Goal: Task Accomplishment & Management: Complete application form

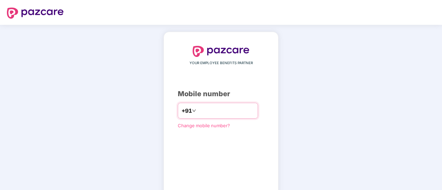
type input "**********"
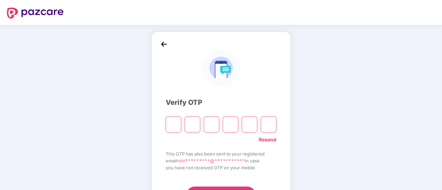
click at [174, 123] on input "Please enter verification code. Digit 1" at bounding box center [174, 125] width 16 height 16
type input "*"
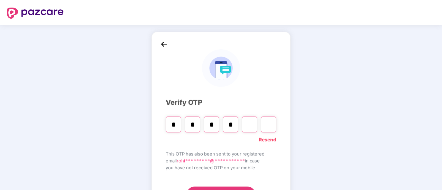
type input "*"
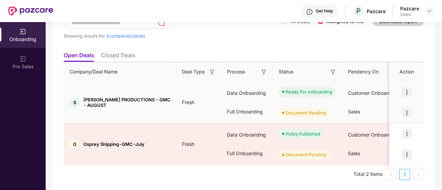
click at [408, 113] on img at bounding box center [407, 113] width 10 height 10
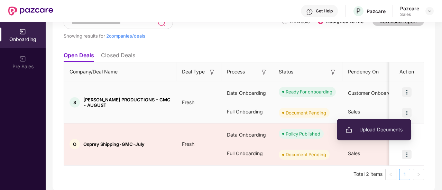
click at [378, 130] on span "Upload Documents" at bounding box center [373, 130] width 57 height 8
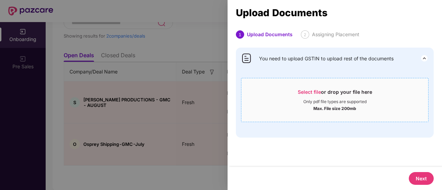
click at [309, 92] on span "Select file" at bounding box center [309, 92] width 23 height 6
click at [197, 166] on div at bounding box center [221, 95] width 442 height 190
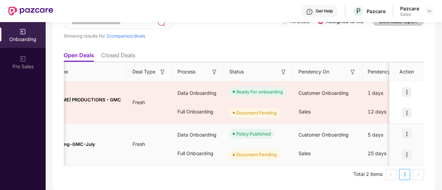
scroll to position [0, 50]
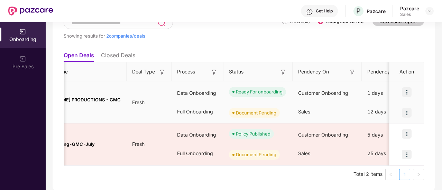
click at [406, 111] on img at bounding box center [407, 113] width 10 height 10
click at [318, 114] on div "Sales" at bounding box center [326, 112] width 69 height 19
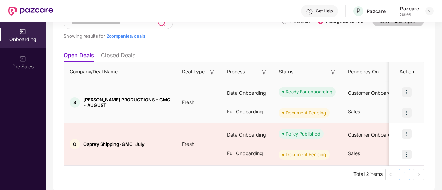
click at [406, 110] on img at bounding box center [407, 113] width 10 height 10
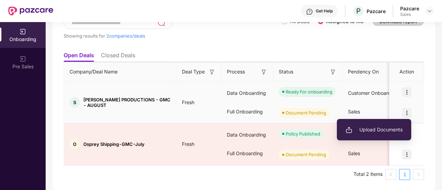
click at [370, 130] on span "Upload Documents" at bounding box center [373, 130] width 57 height 8
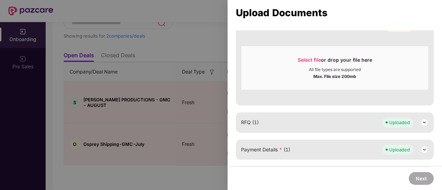
scroll to position [266, 0]
click at [211, 120] on div at bounding box center [221, 95] width 442 height 190
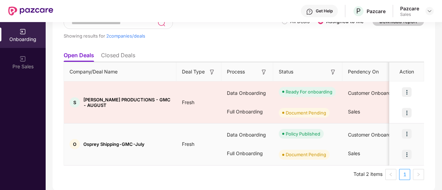
click at [406, 155] on img at bounding box center [407, 155] width 10 height 10
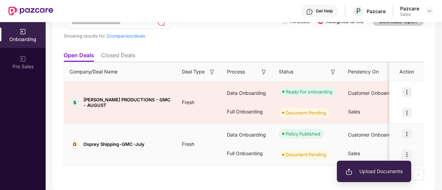
click at [376, 174] on span "Upload Documents" at bounding box center [373, 172] width 57 height 8
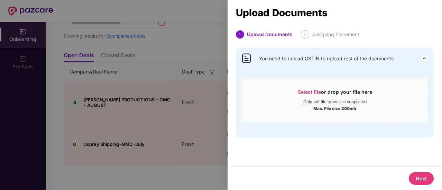
click at [210, 115] on div at bounding box center [221, 95] width 442 height 190
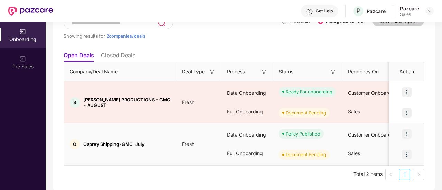
click at [408, 150] on img at bounding box center [407, 155] width 10 height 10
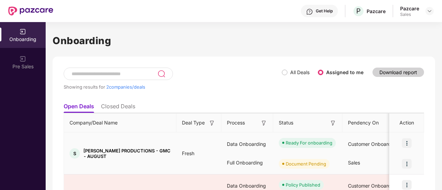
scroll to position [51, 0]
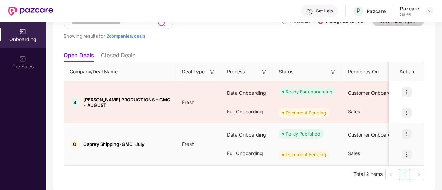
click at [404, 157] on img at bounding box center [407, 155] width 10 height 10
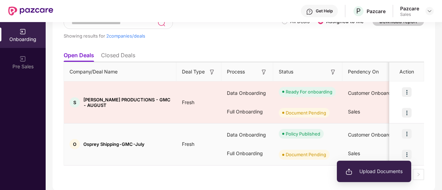
click at [370, 172] on span "Upload Documents" at bounding box center [373, 172] width 57 height 8
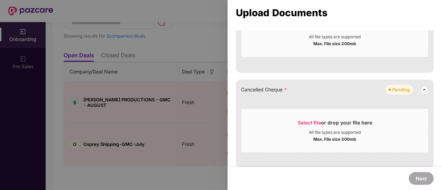
scroll to position [398, 0]
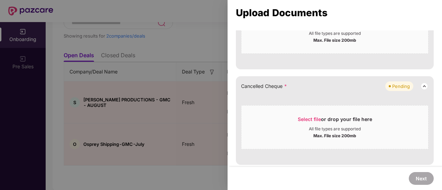
click at [179, 167] on div at bounding box center [221, 95] width 442 height 190
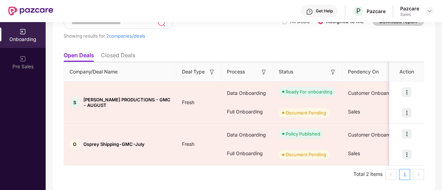
click at [285, 179] on ul "Total 2 items 1" at bounding box center [244, 174] width 360 height 11
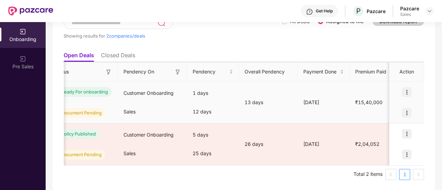
scroll to position [0, 225]
click at [405, 110] on img at bounding box center [407, 113] width 10 height 10
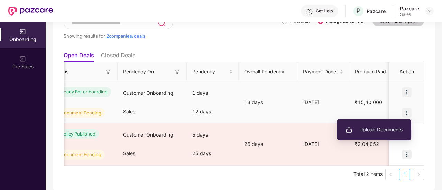
click at [374, 128] on span "Upload Documents" at bounding box center [373, 130] width 57 height 8
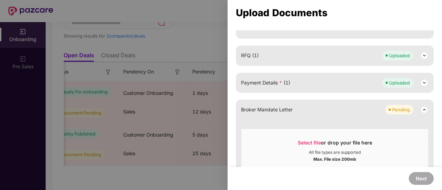
scroll to position [357, 0]
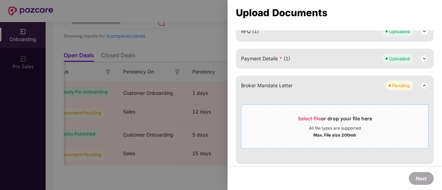
click at [306, 116] on span "Select file" at bounding box center [309, 119] width 23 height 6
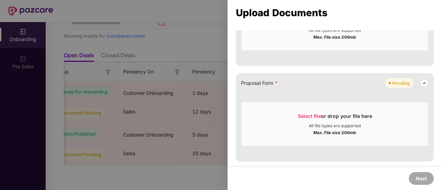
scroll to position [209, 0]
click at [313, 115] on span "Select file" at bounding box center [309, 117] width 23 height 6
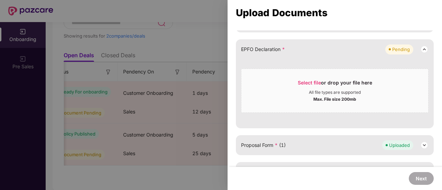
scroll to position [146, 0]
click at [313, 82] on span "Select file" at bounding box center [309, 84] width 23 height 6
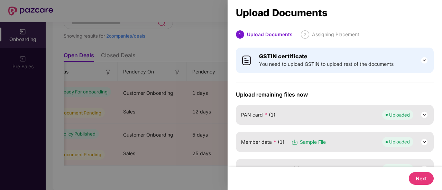
scroll to position [151, 0]
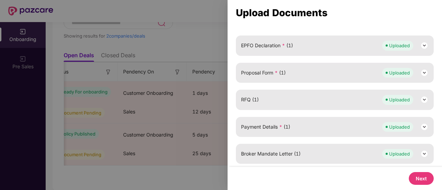
click at [420, 177] on button "Next" at bounding box center [420, 178] width 25 height 13
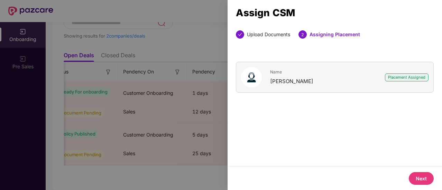
scroll to position [0, 0]
click at [421, 181] on button "Next" at bounding box center [420, 178] width 25 height 13
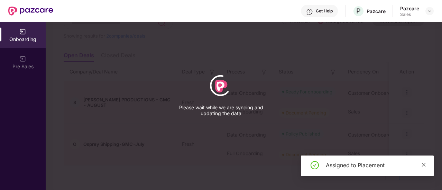
click at [423, 165] on icon "close" at bounding box center [424, 165] width 4 height 4
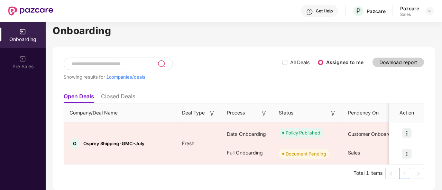
scroll to position [9, 0]
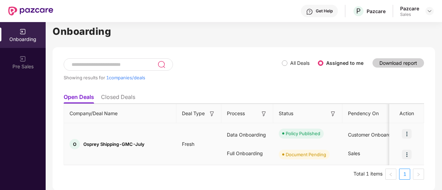
click at [404, 157] on img at bounding box center [407, 155] width 10 height 10
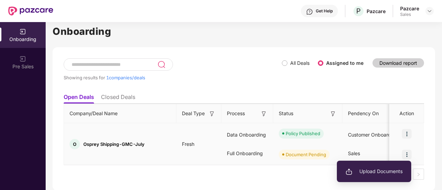
click at [377, 168] on span "Upload Documents" at bounding box center [373, 172] width 57 height 8
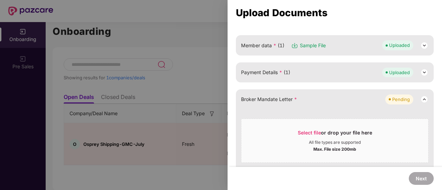
scroll to position [98, 0]
click at [312, 131] on span "Select file" at bounding box center [309, 132] width 23 height 6
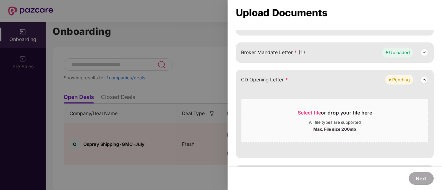
scroll to position [144, 0]
click at [421, 81] on img at bounding box center [424, 79] width 8 height 8
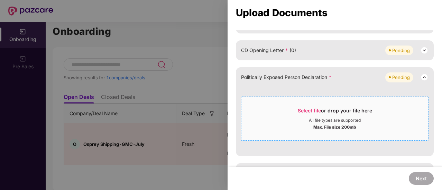
scroll to position [173, 0]
click at [306, 112] on span "Select file" at bounding box center [309, 111] width 23 height 6
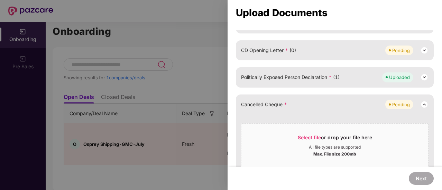
scroll to position [192, 0]
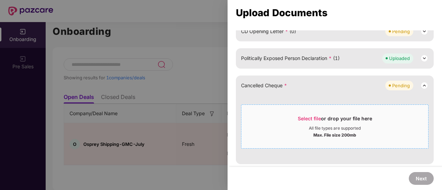
click at [305, 118] on span "Select file" at bounding box center [309, 119] width 23 height 6
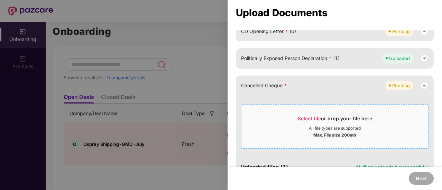
scroll to position [124, 0]
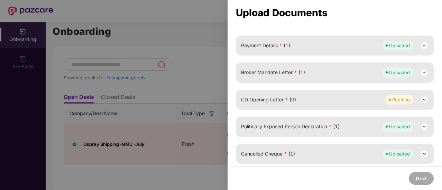
click at [314, 100] on div "CD Opening Letter * (0) Pending" at bounding box center [334, 100] width 187 height 10
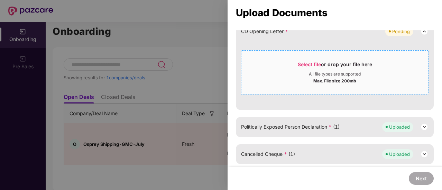
click at [305, 63] on span "Select file" at bounding box center [309, 65] width 23 height 6
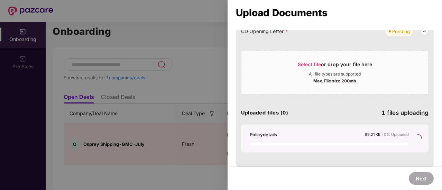
scroll to position [124, 0]
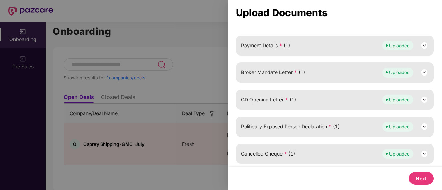
click at [420, 178] on button "Next" at bounding box center [420, 178] width 25 height 13
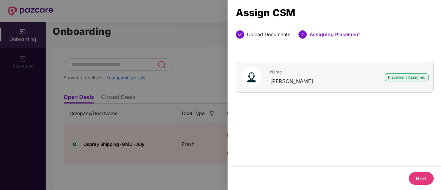
scroll to position [0, 0]
click at [420, 181] on button "Next" at bounding box center [420, 178] width 25 height 13
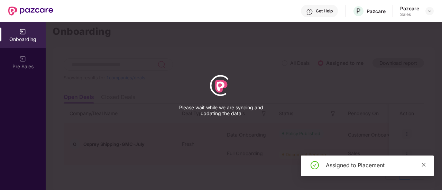
click at [424, 165] on icon "close" at bounding box center [424, 165] width 4 height 4
